Goal: Task Accomplishment & Management: Manage account settings

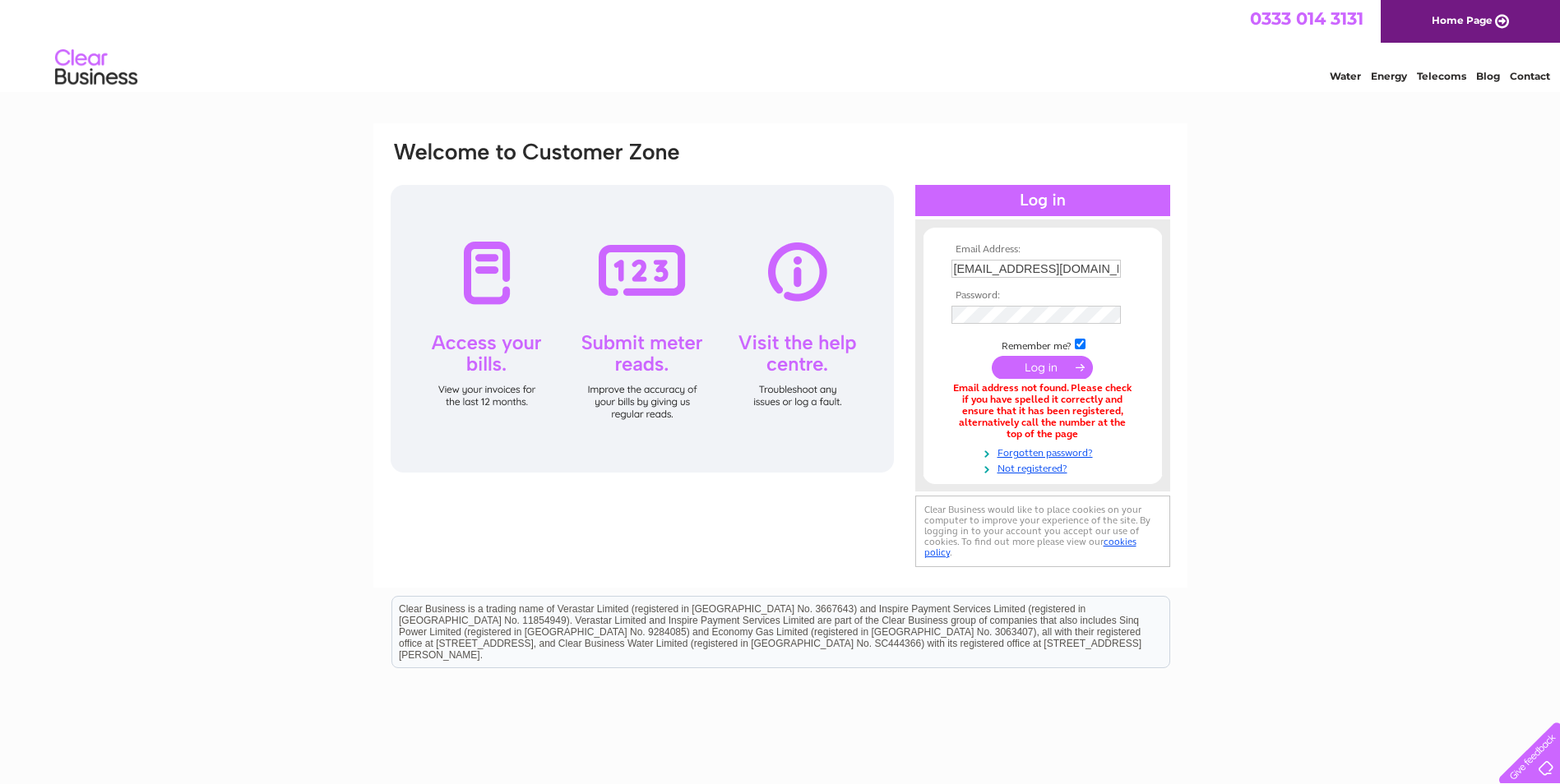
click at [1004, 272] on input "srawlins@rsmacdonald.com" at bounding box center [1035, 268] width 169 height 18
click at [1105, 268] on input "srawlins@rsmacdonald.com" at bounding box center [1036, 269] width 171 height 19
drag, startPoint x: 1108, startPoint y: 268, endPoint x: 871, endPoint y: 267, distance: 237.0
click at [871, 267] on div "Email Address: srawlins@rsmacdonald.com Password:" at bounding box center [780, 356] width 782 height 434
type input "[EMAIL_ADDRESS][DOMAIN_NAME]"
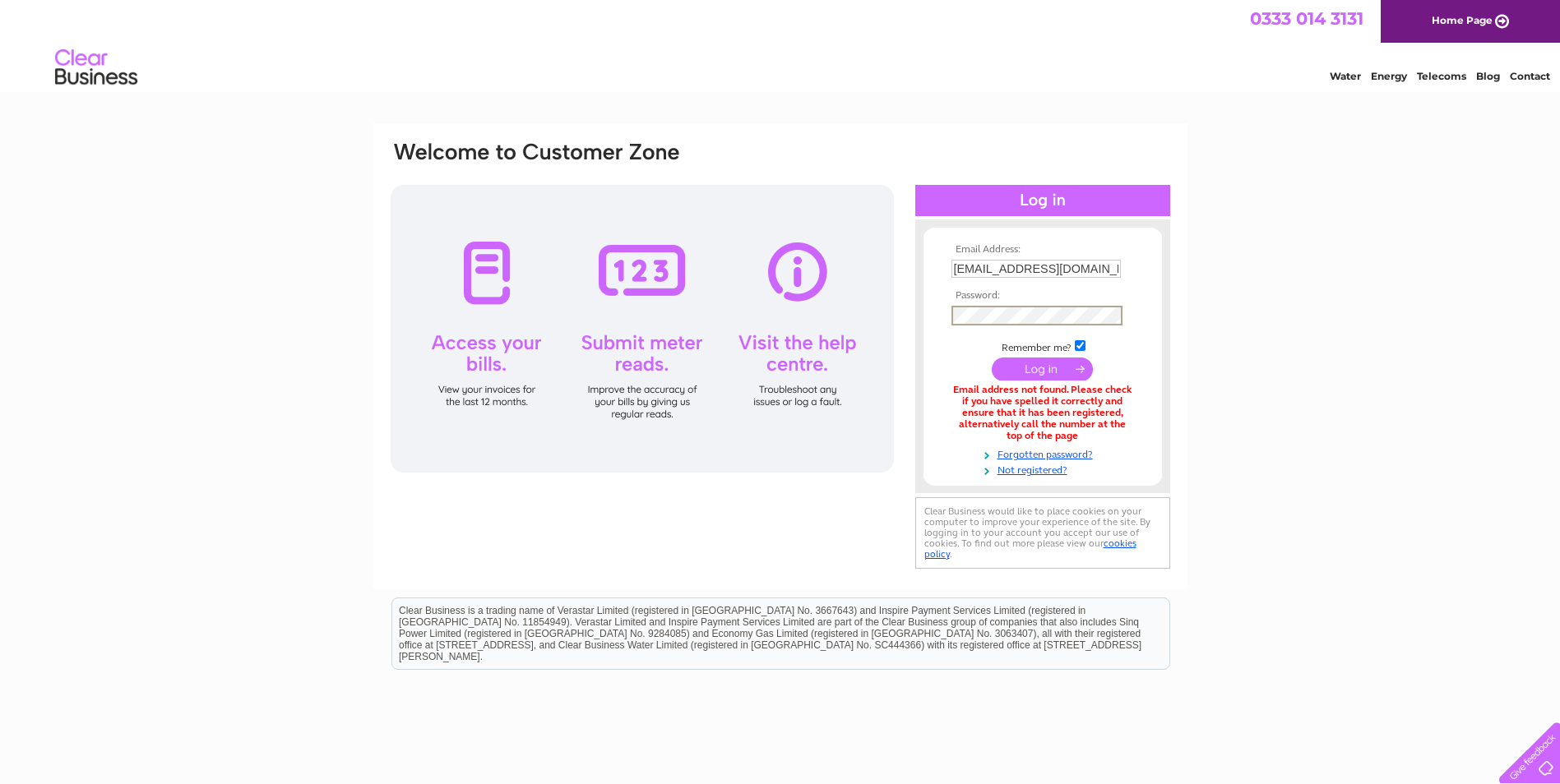
click at [865, 298] on div "Email Address: CAHildersley@rsmacdonald.com Password:" at bounding box center [780, 356] width 782 height 434
click at [940, 356] on form "Email Address: CAHildersley@rsmacdonald.com Password:" at bounding box center [1042, 360] width 239 height 233
click at [1059, 365] on input "submit" at bounding box center [1042, 368] width 101 height 23
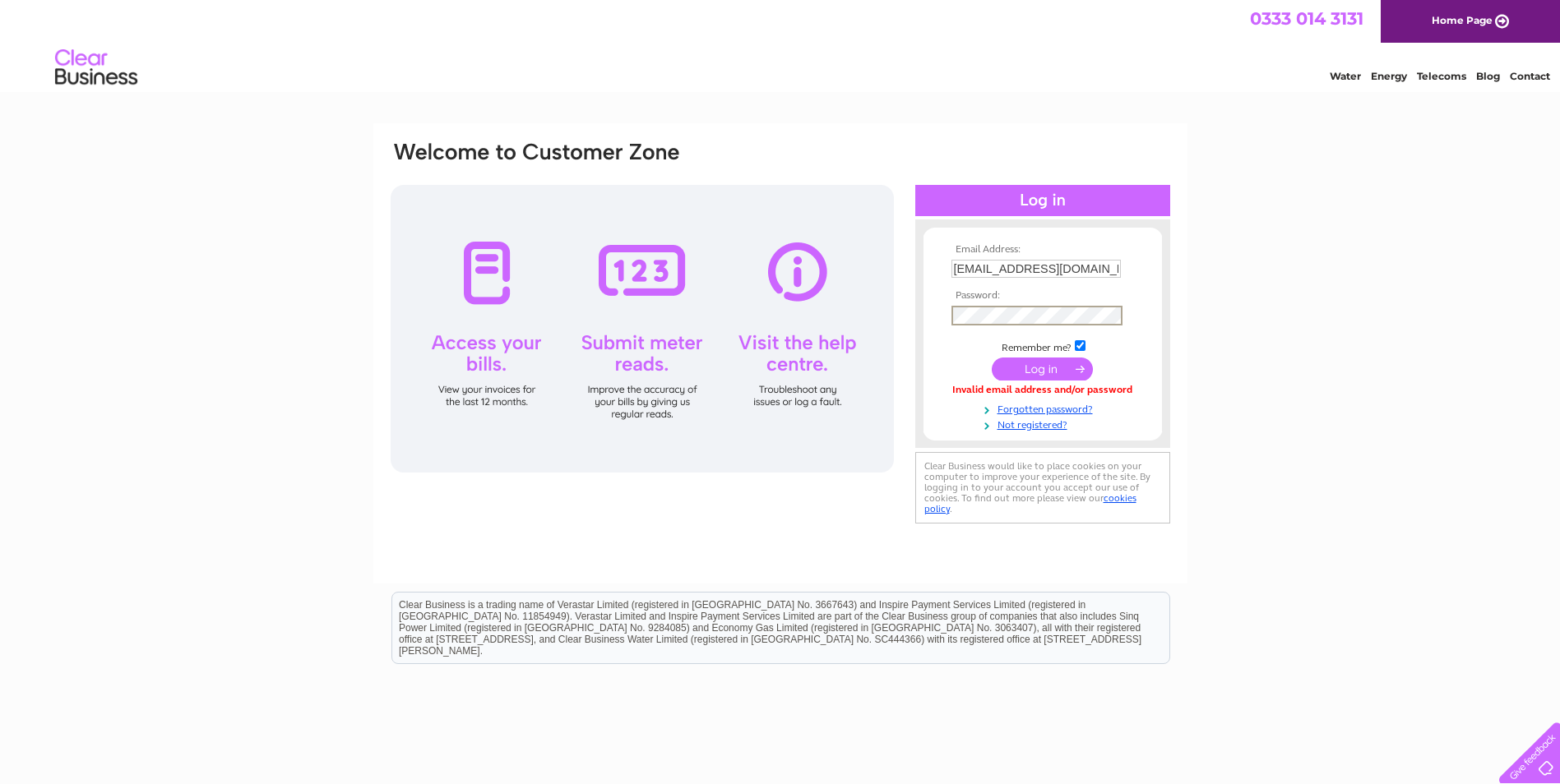
click at [1032, 363] on input "submit" at bounding box center [1042, 369] width 101 height 23
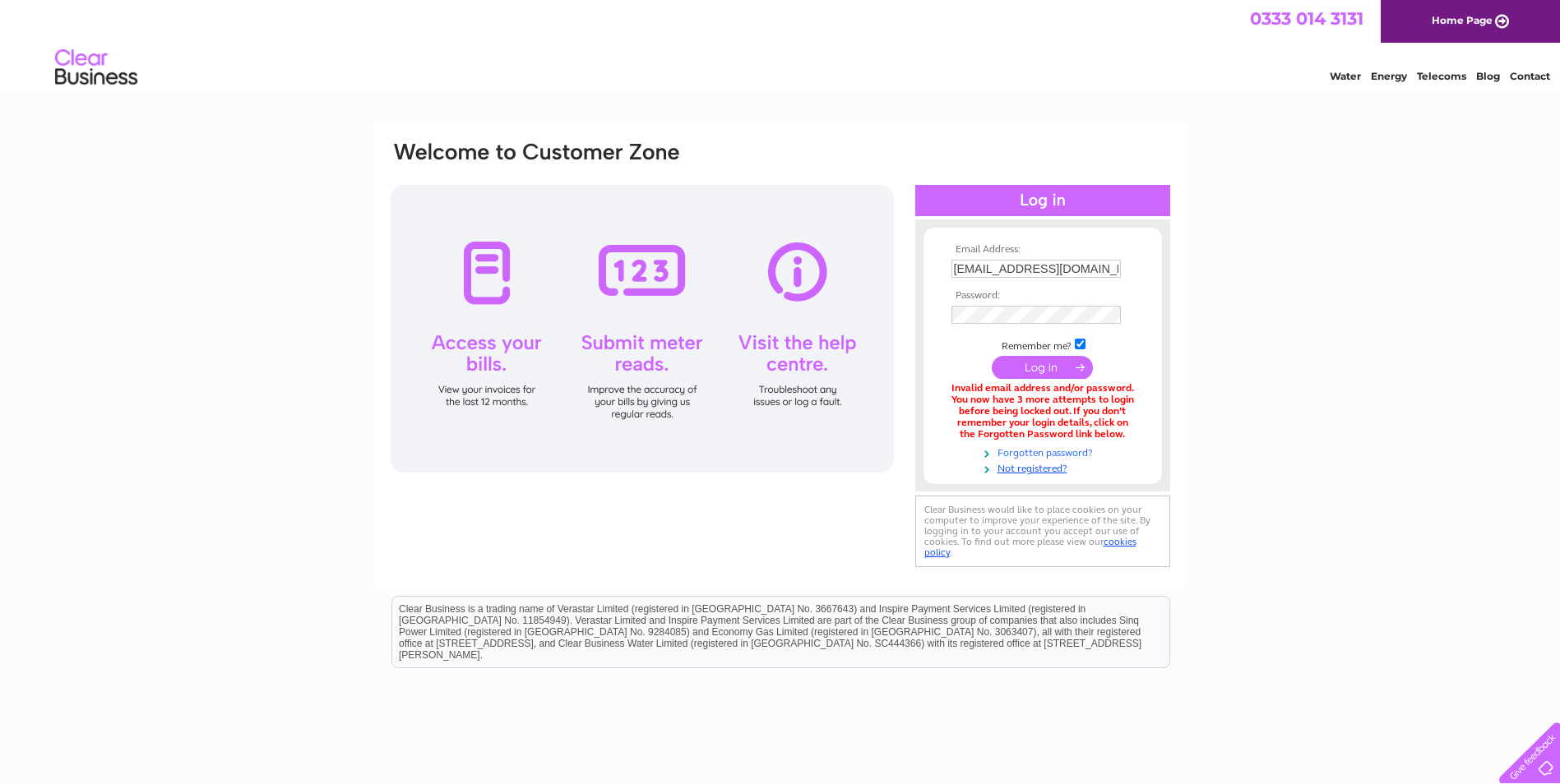
click at [1048, 451] on link "Forgotten password?" at bounding box center [1044, 452] width 186 height 15
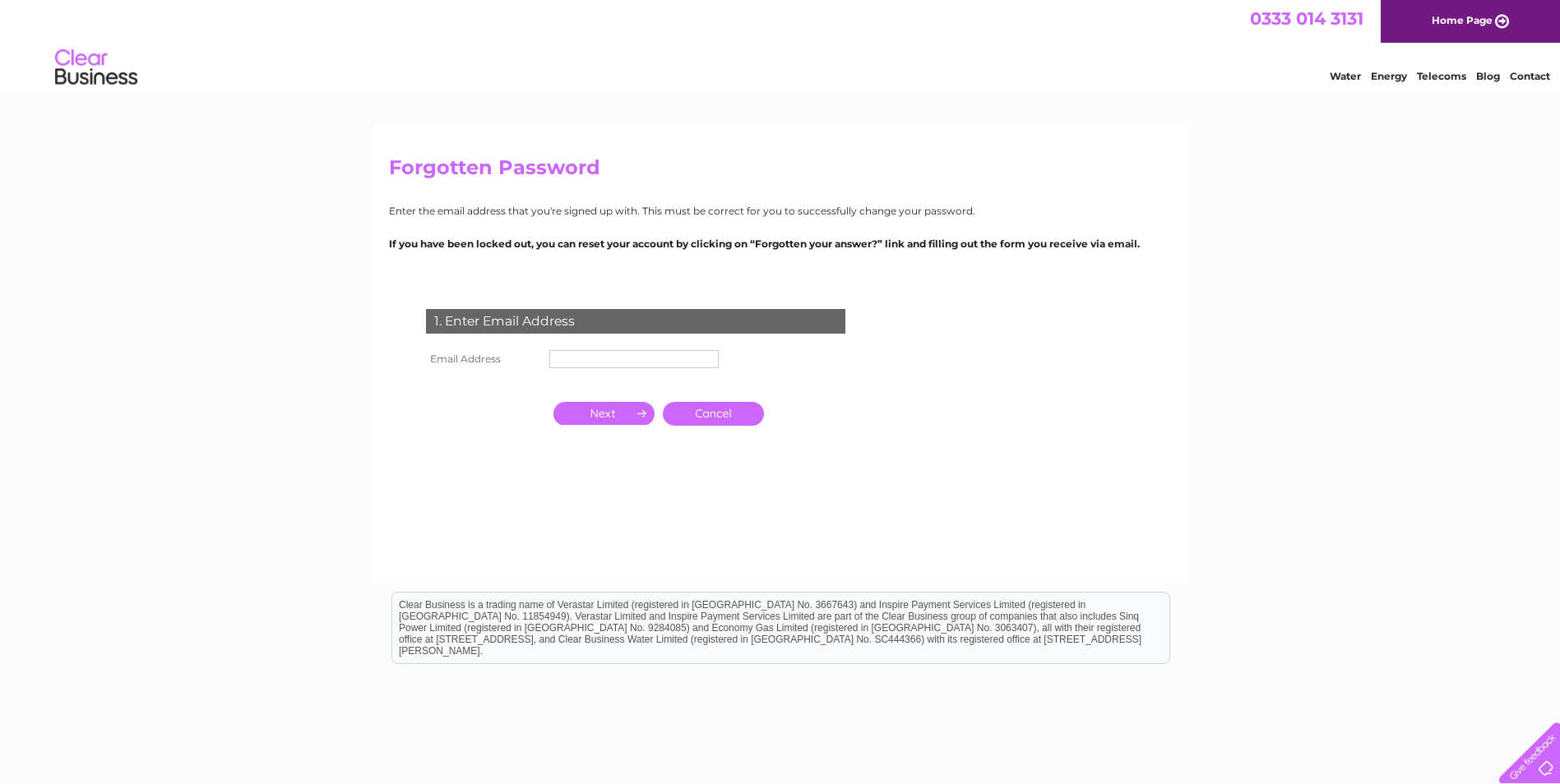
click at [633, 349] on td at bounding box center [634, 358] width 178 height 26
click at [629, 355] on input "text" at bounding box center [634, 359] width 169 height 18
type input "CAHildersley@rsmacdonald.com"
click at [621, 412] on input "button" at bounding box center [604, 415] width 101 height 23
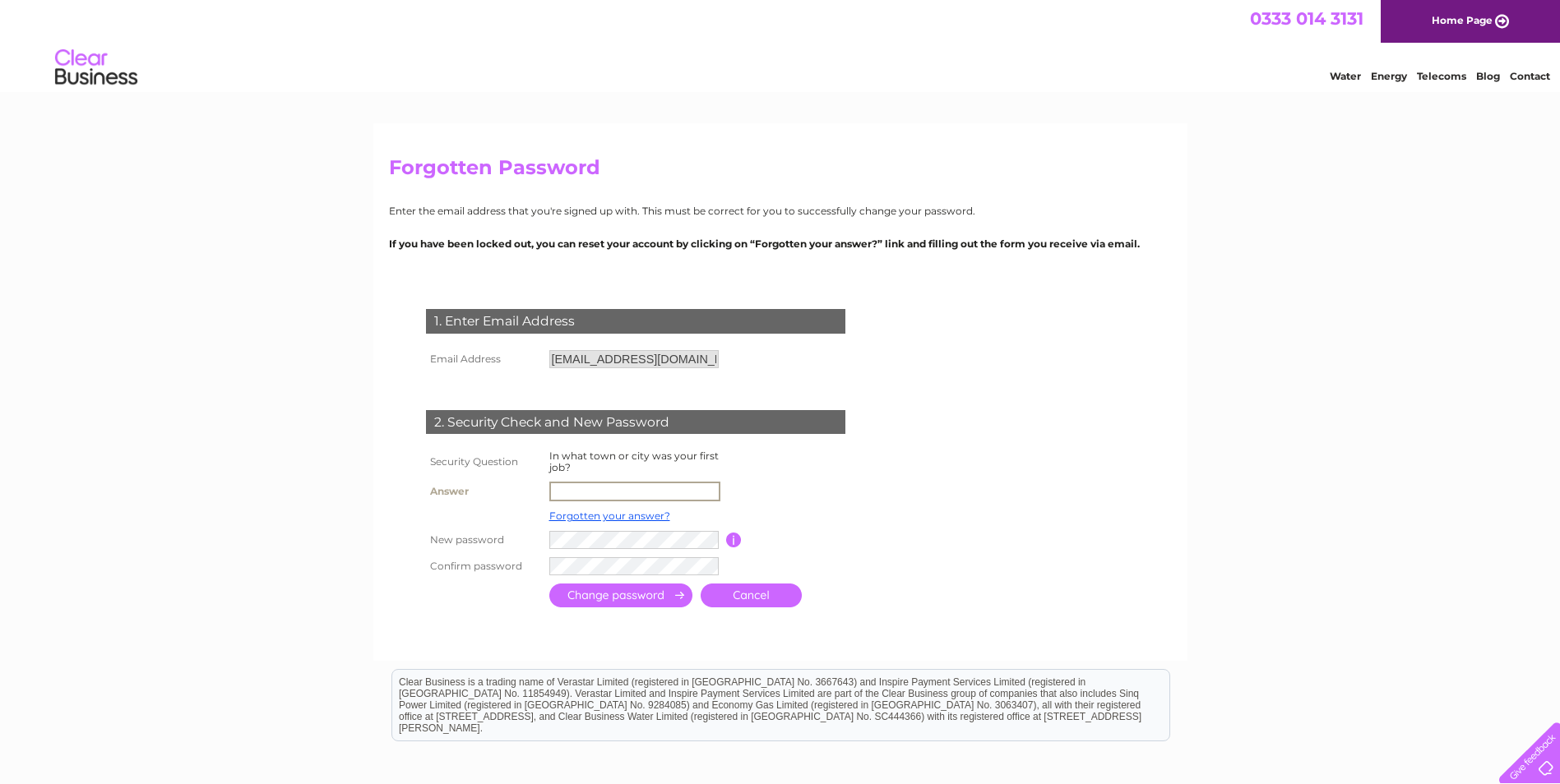
click at [591, 483] on input "text" at bounding box center [635, 491] width 171 height 19
type input "Edinburgh"
click at [1032, 509] on form "1. Enter Email Address Email Address CAHildersley@rsmacdonald.com Cancel Answer" at bounding box center [780, 460] width 782 height 368
click at [638, 593] on input "submit" at bounding box center [621, 594] width 143 height 24
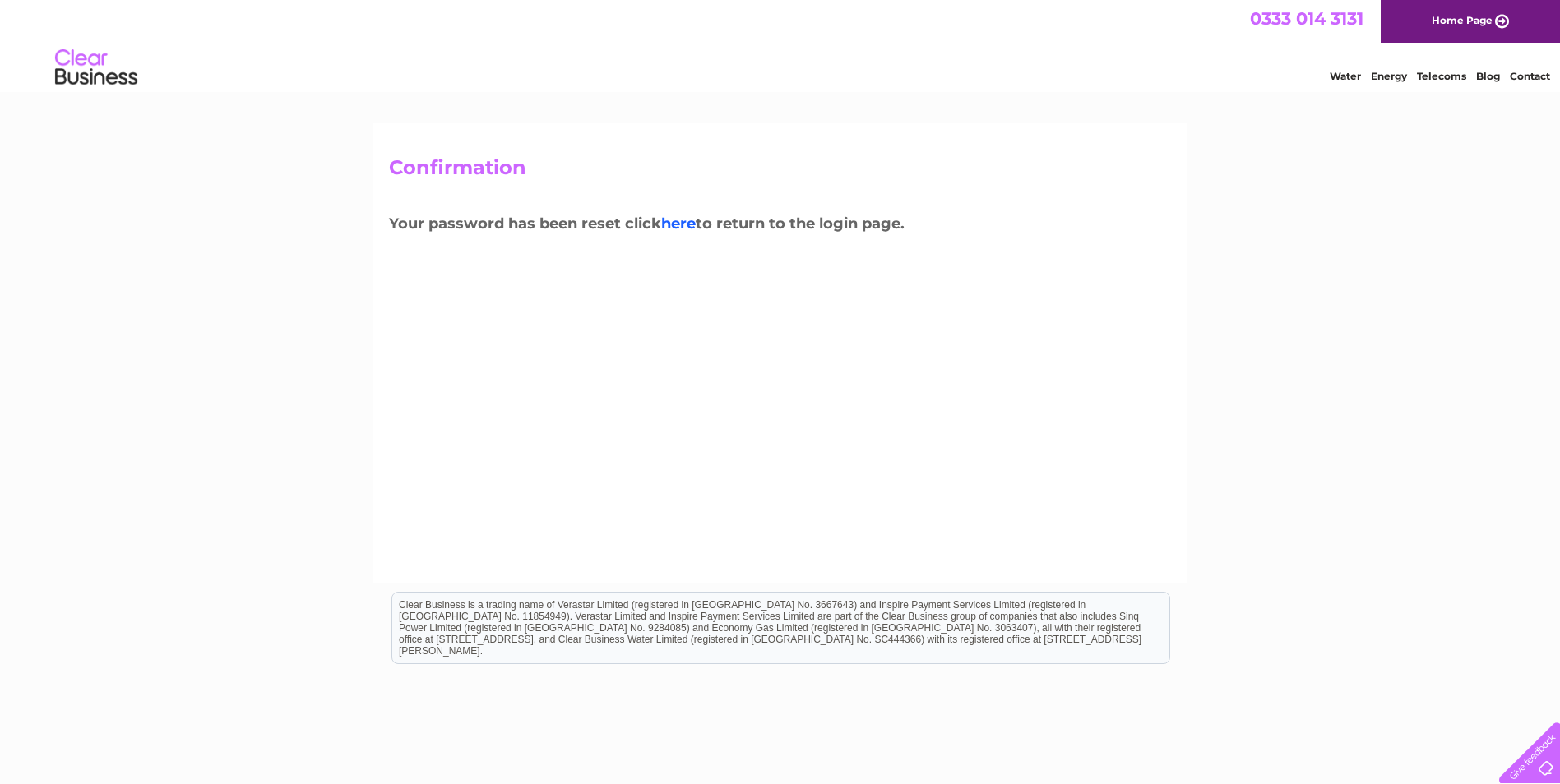
click at [691, 227] on link "here" at bounding box center [678, 223] width 35 height 18
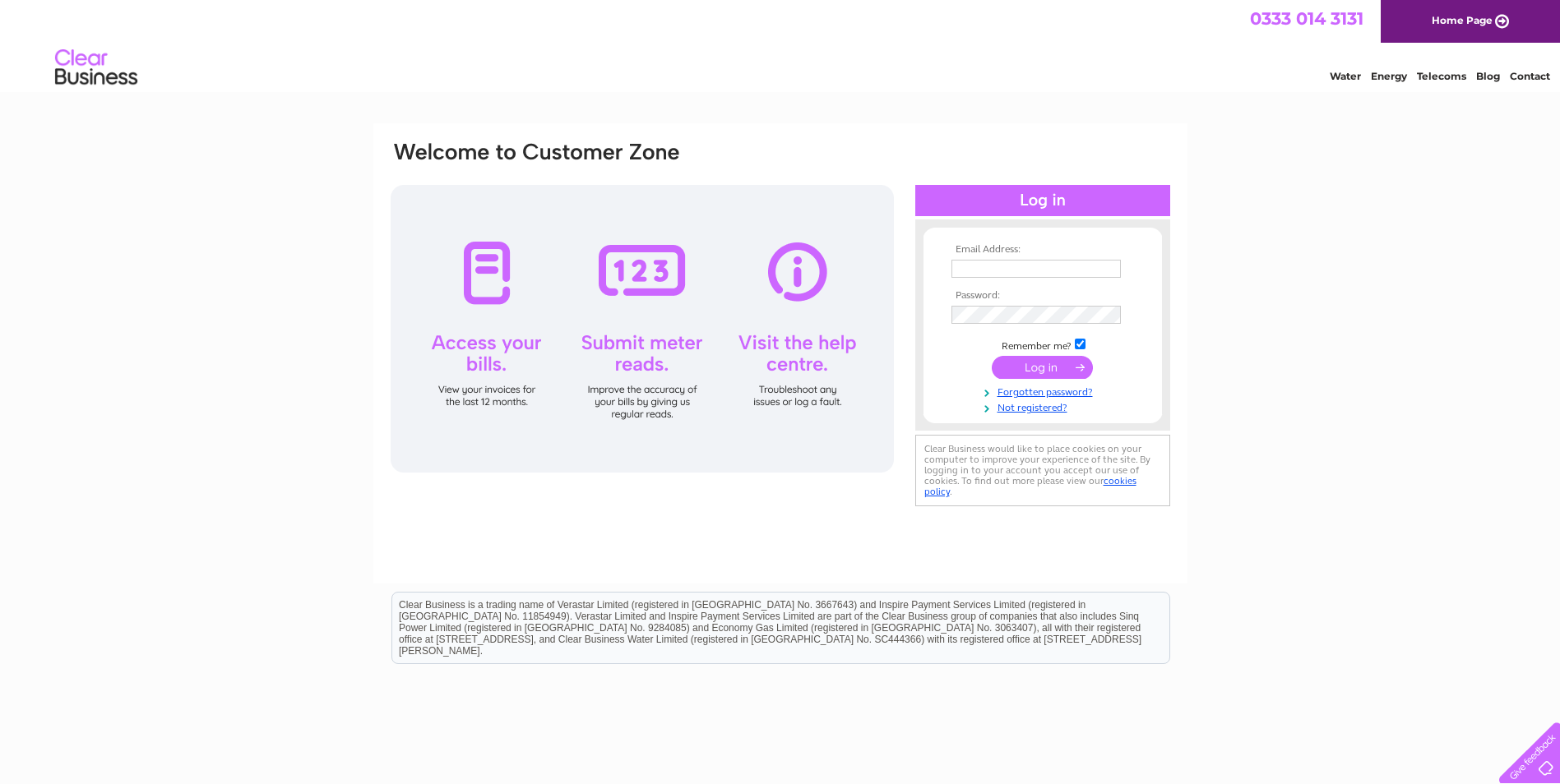
type input "[EMAIL_ADDRESS][DOMAIN_NAME]"
click at [1026, 367] on input "submit" at bounding box center [1042, 368] width 101 height 23
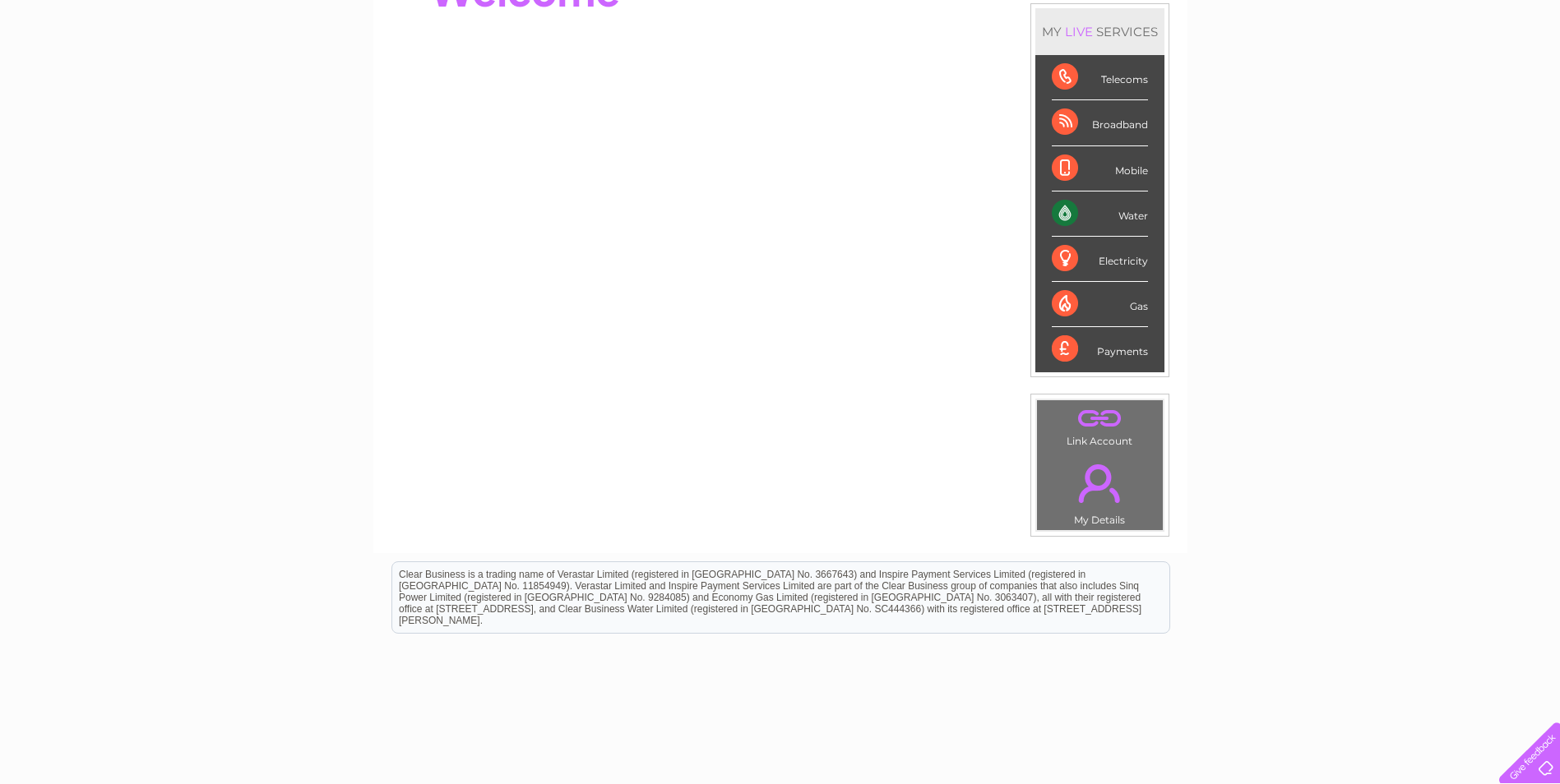
scroll to position [275, 0]
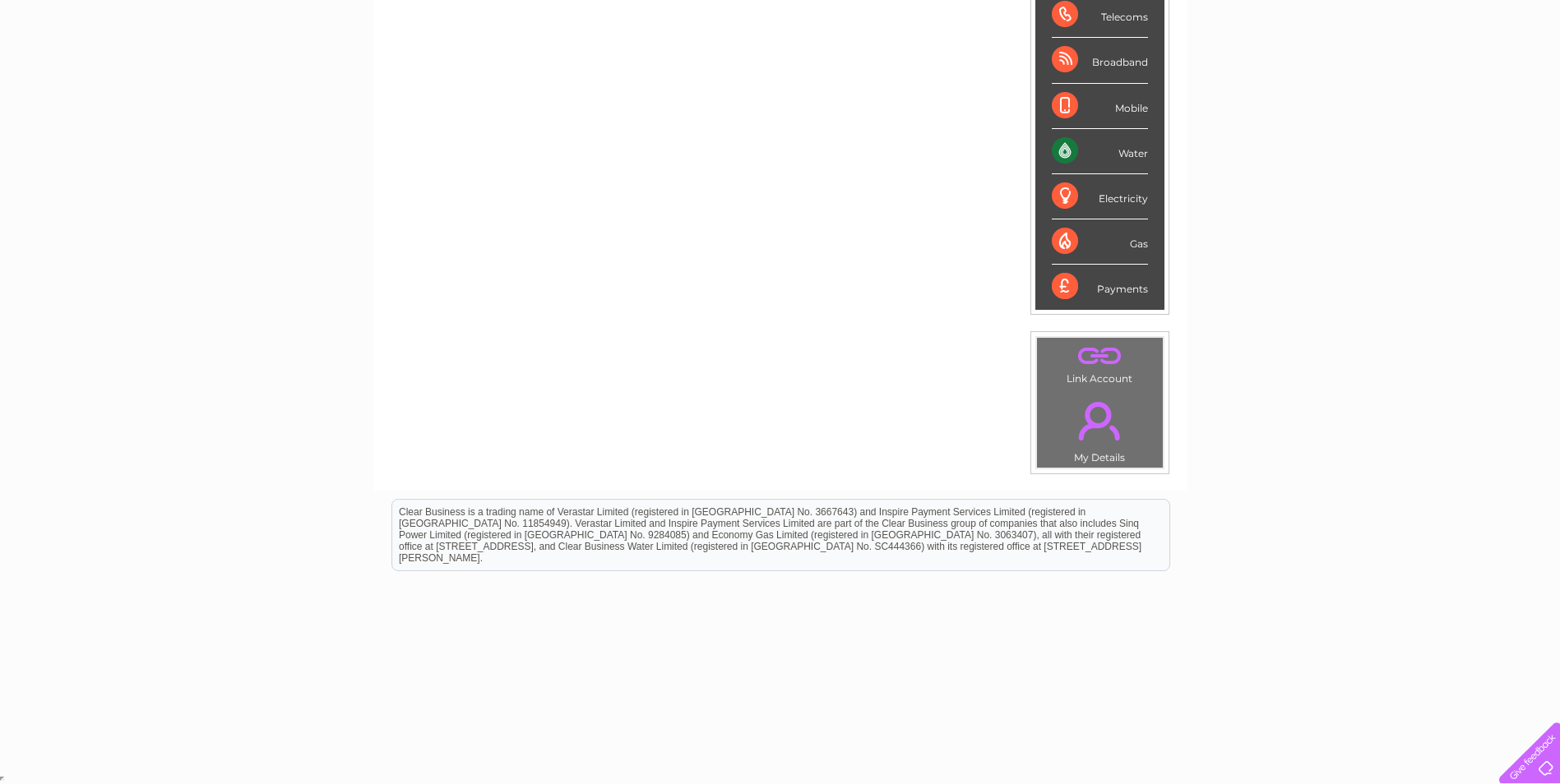
click at [1104, 154] on div "Water" at bounding box center [1100, 152] width 97 height 45
click at [1062, 149] on div "Water" at bounding box center [1100, 152] width 97 height 45
click at [1096, 425] on link "." at bounding box center [1100, 421] width 118 height 58
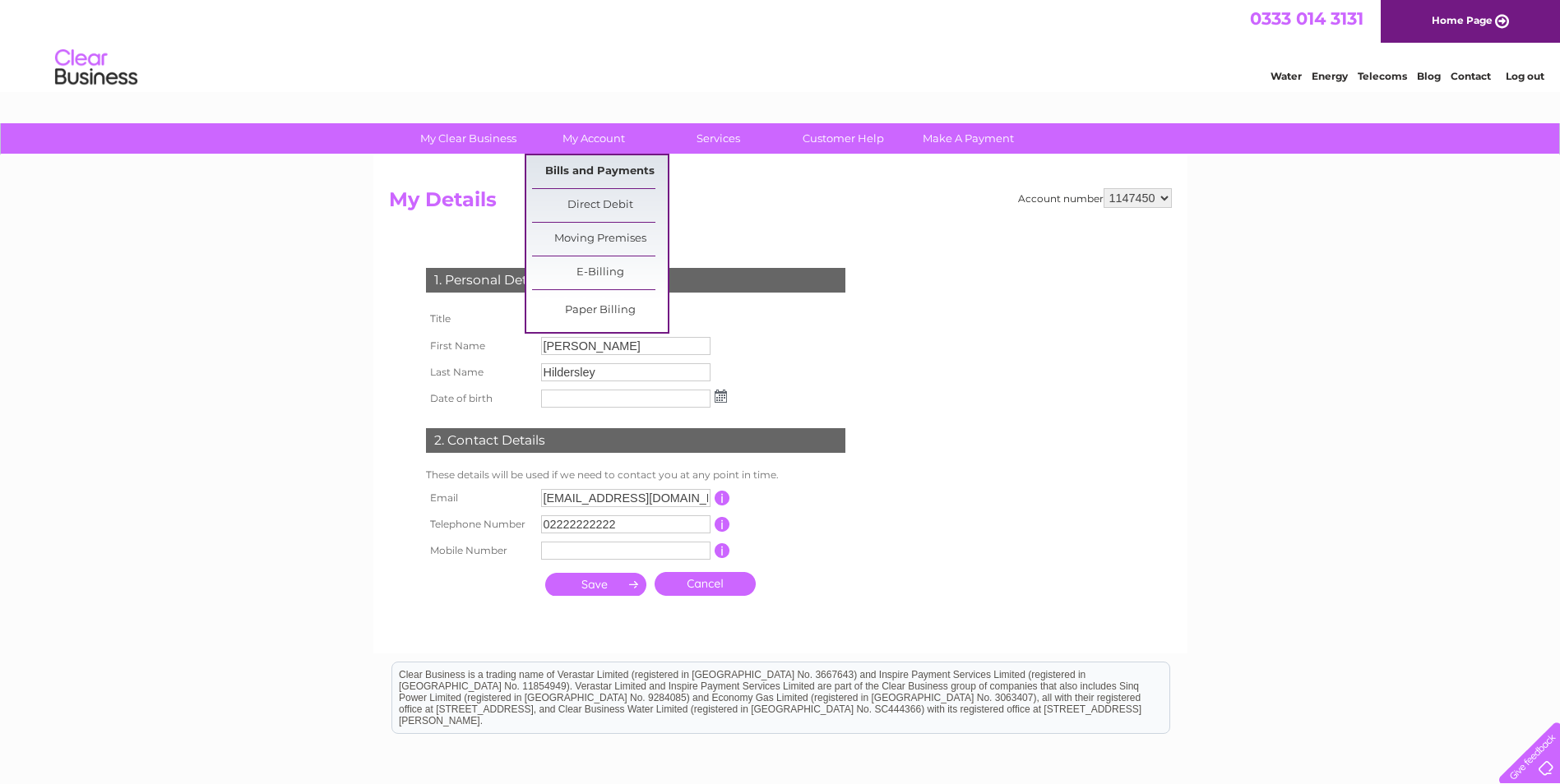
click at [585, 165] on link "Bills and Payments" at bounding box center [600, 172] width 135 height 33
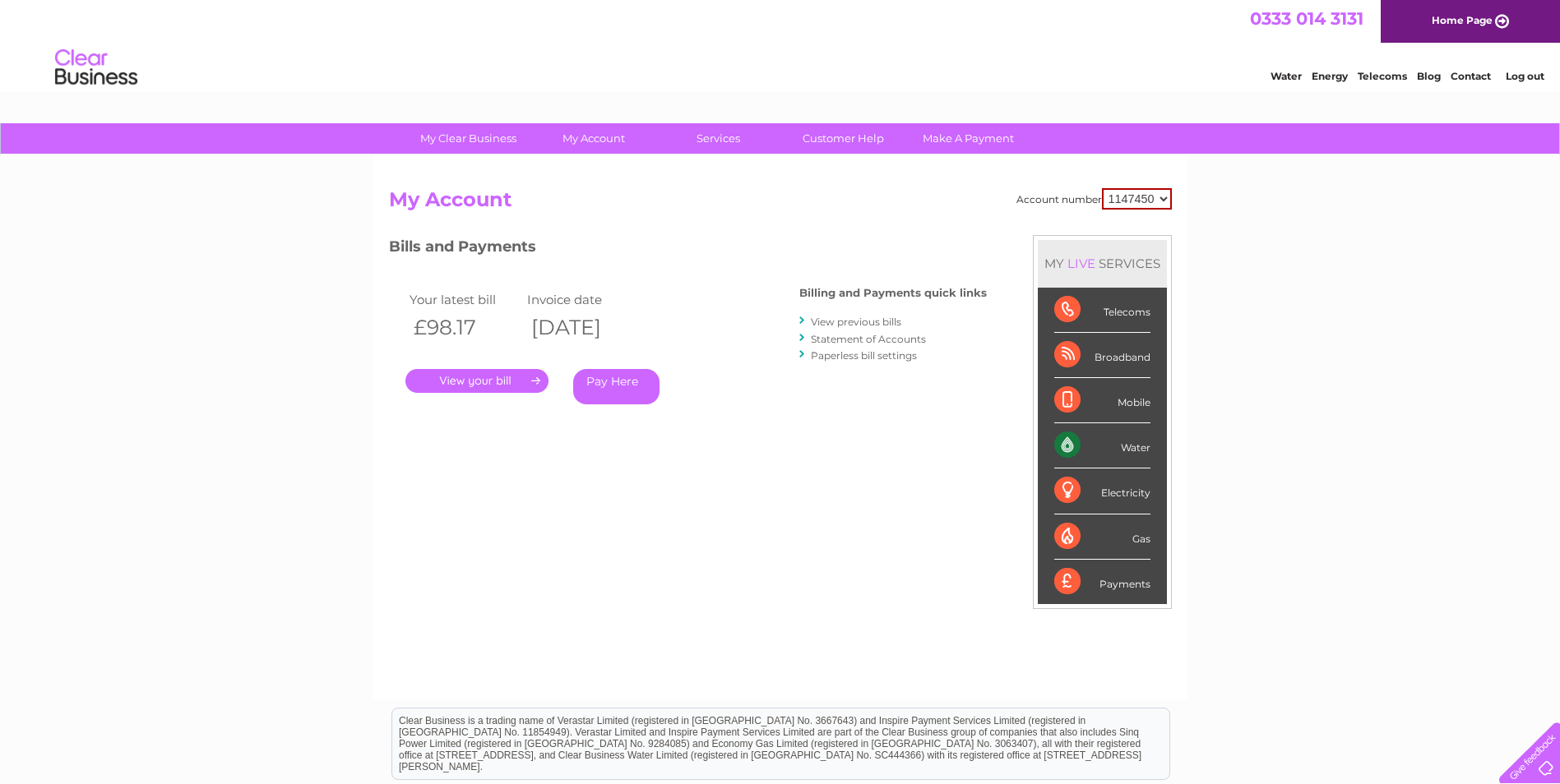
click at [477, 378] on link "." at bounding box center [477, 380] width 143 height 24
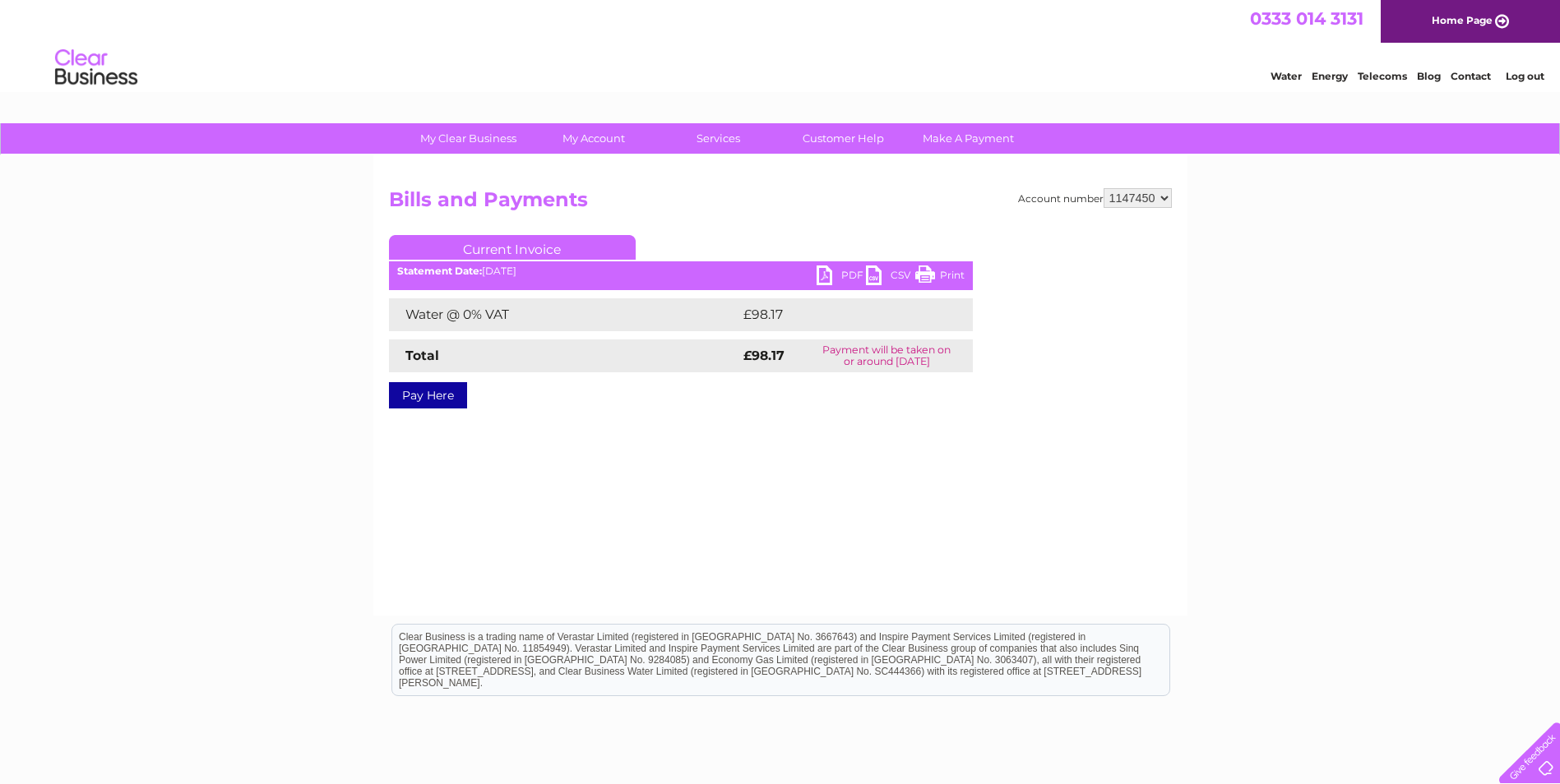
click at [849, 268] on link "PDF" at bounding box center [840, 277] width 49 height 24
